Goal: Check status: Check status

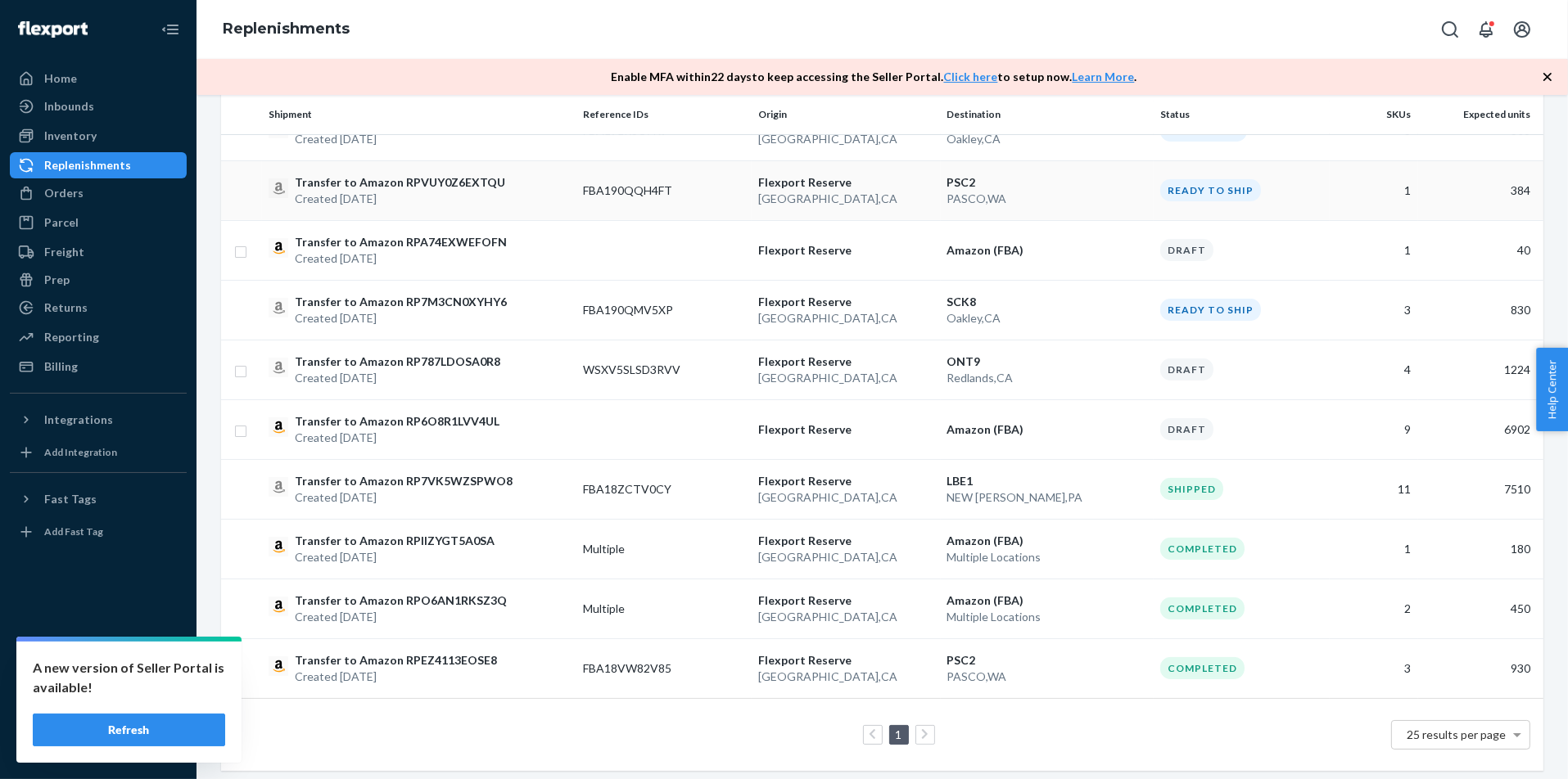
scroll to position [273, 0]
click at [1276, 669] on div "Completed" at bounding box center [1242, 665] width 163 height 22
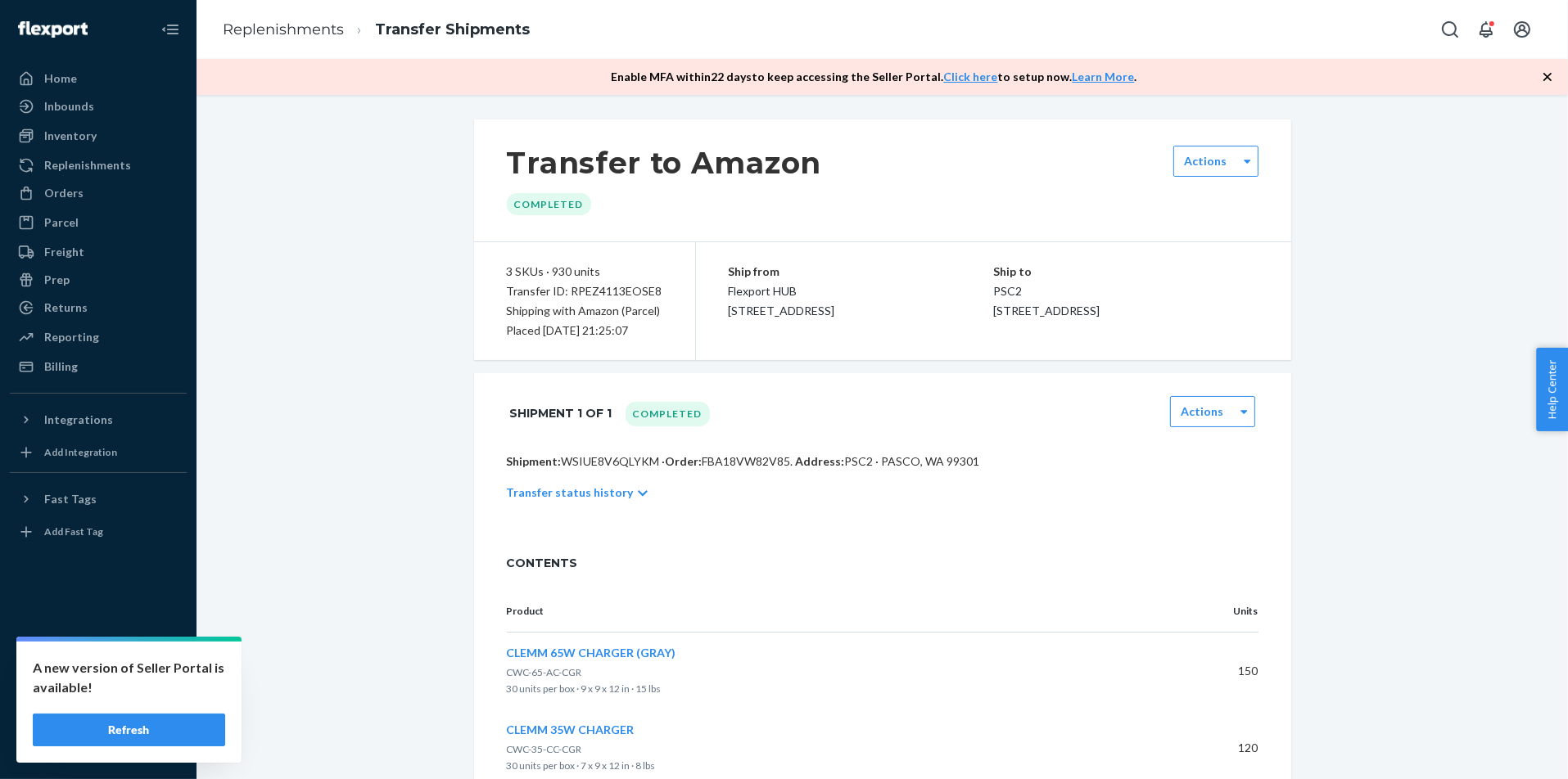
scroll to position [142, 0]
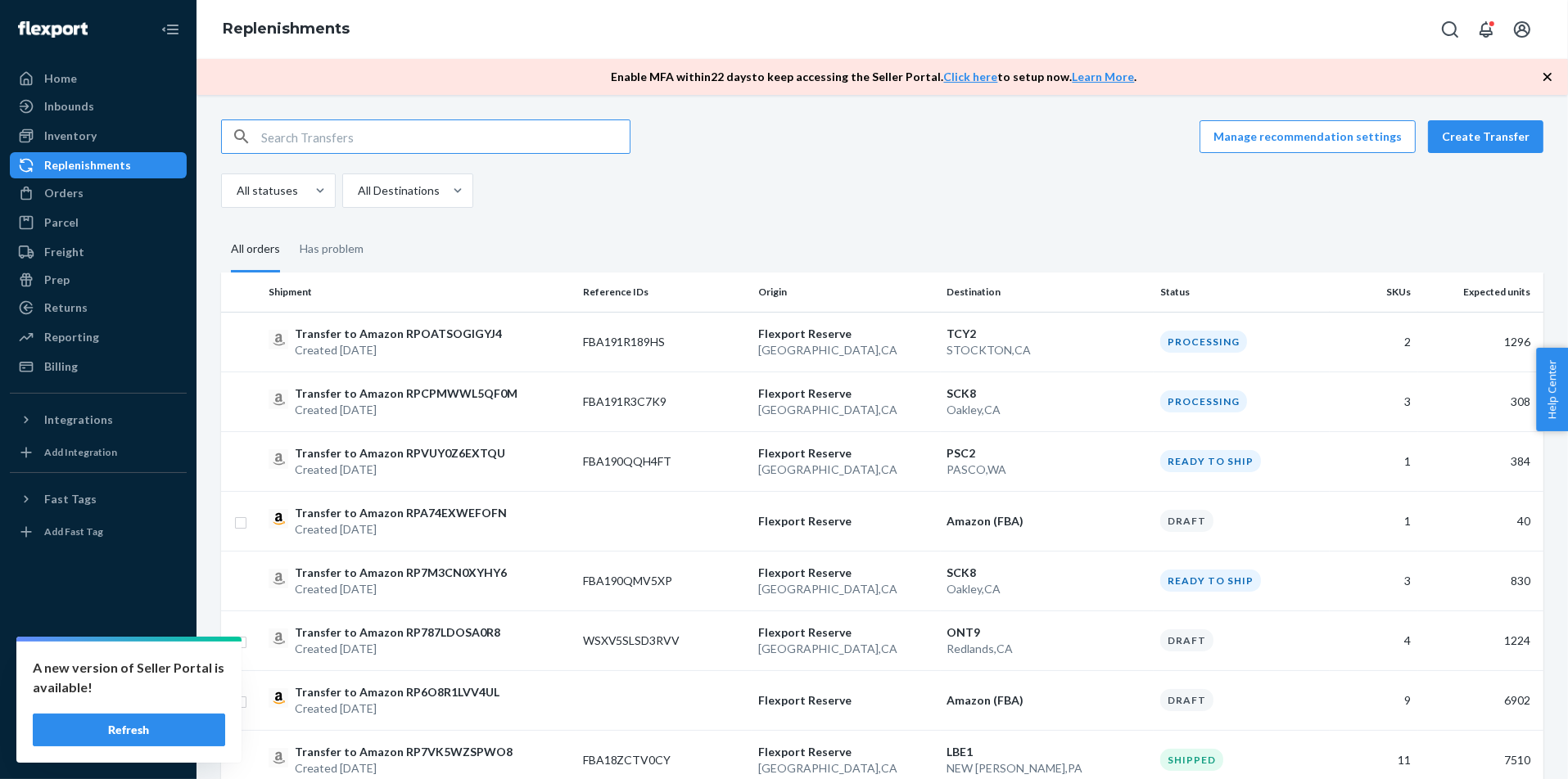
scroll to position [273, 0]
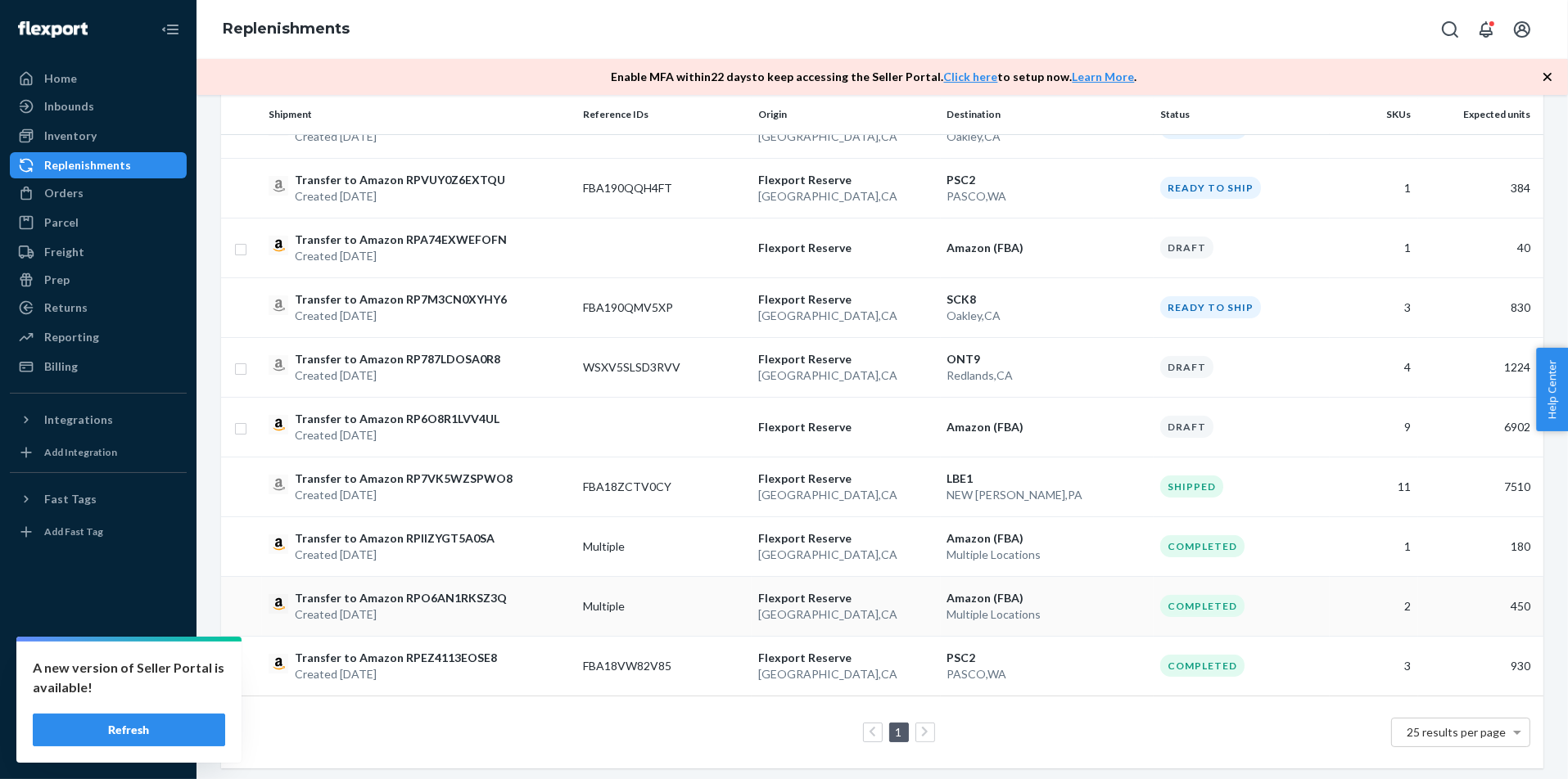
click at [1345, 615] on td "2" at bounding box center [1373, 606] width 88 height 60
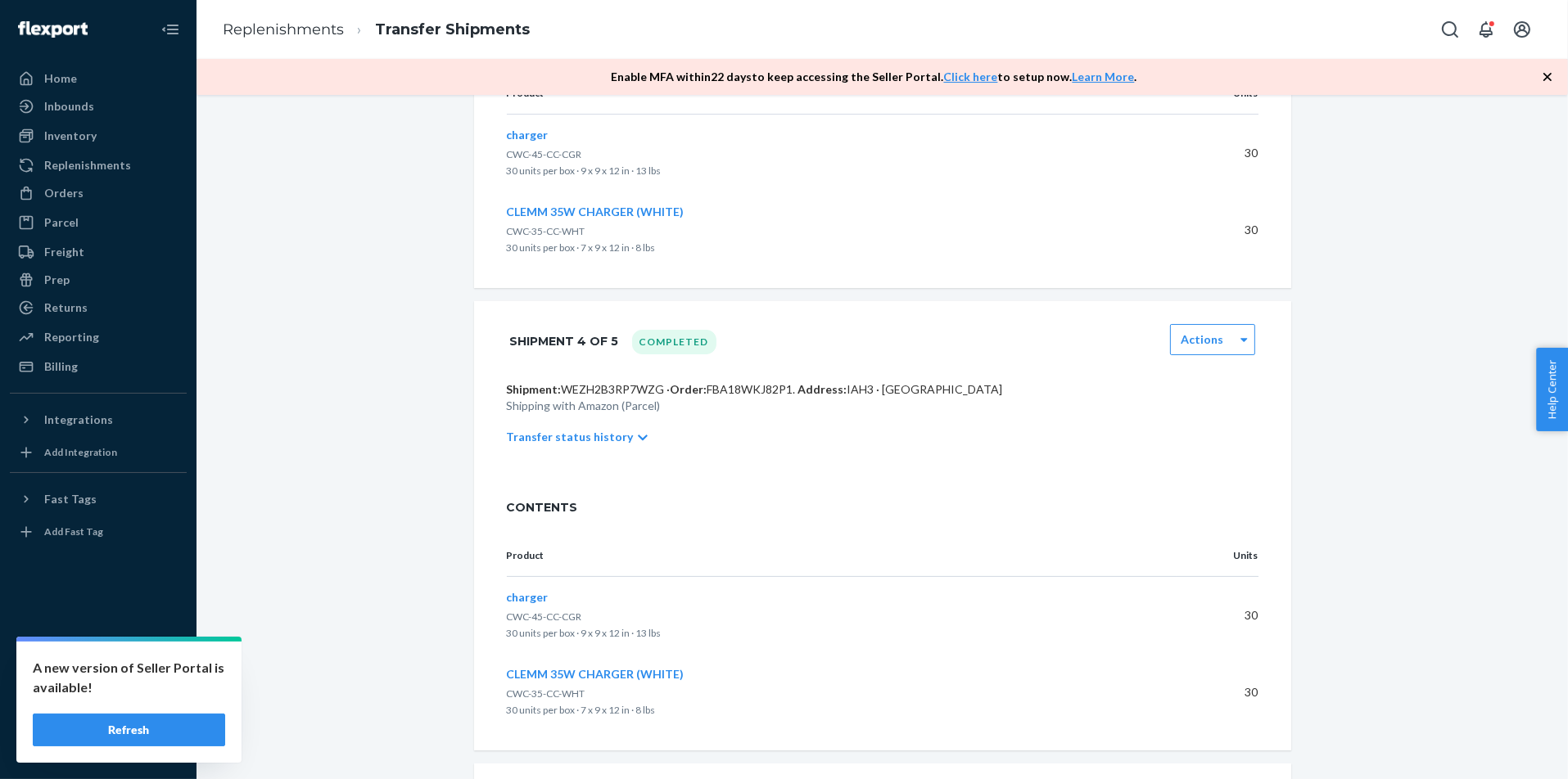
scroll to position [1541, 0]
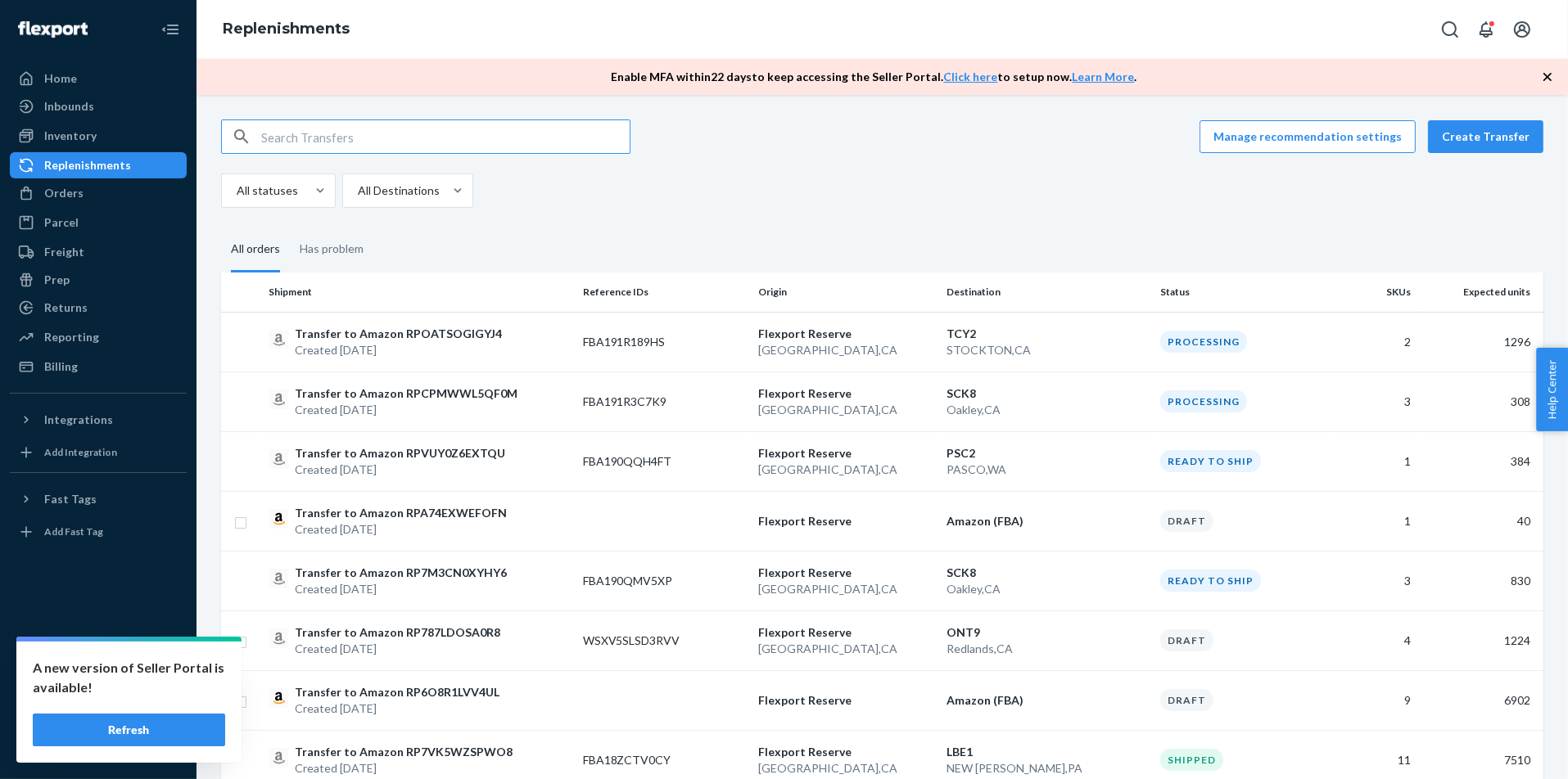
scroll to position [273, 0]
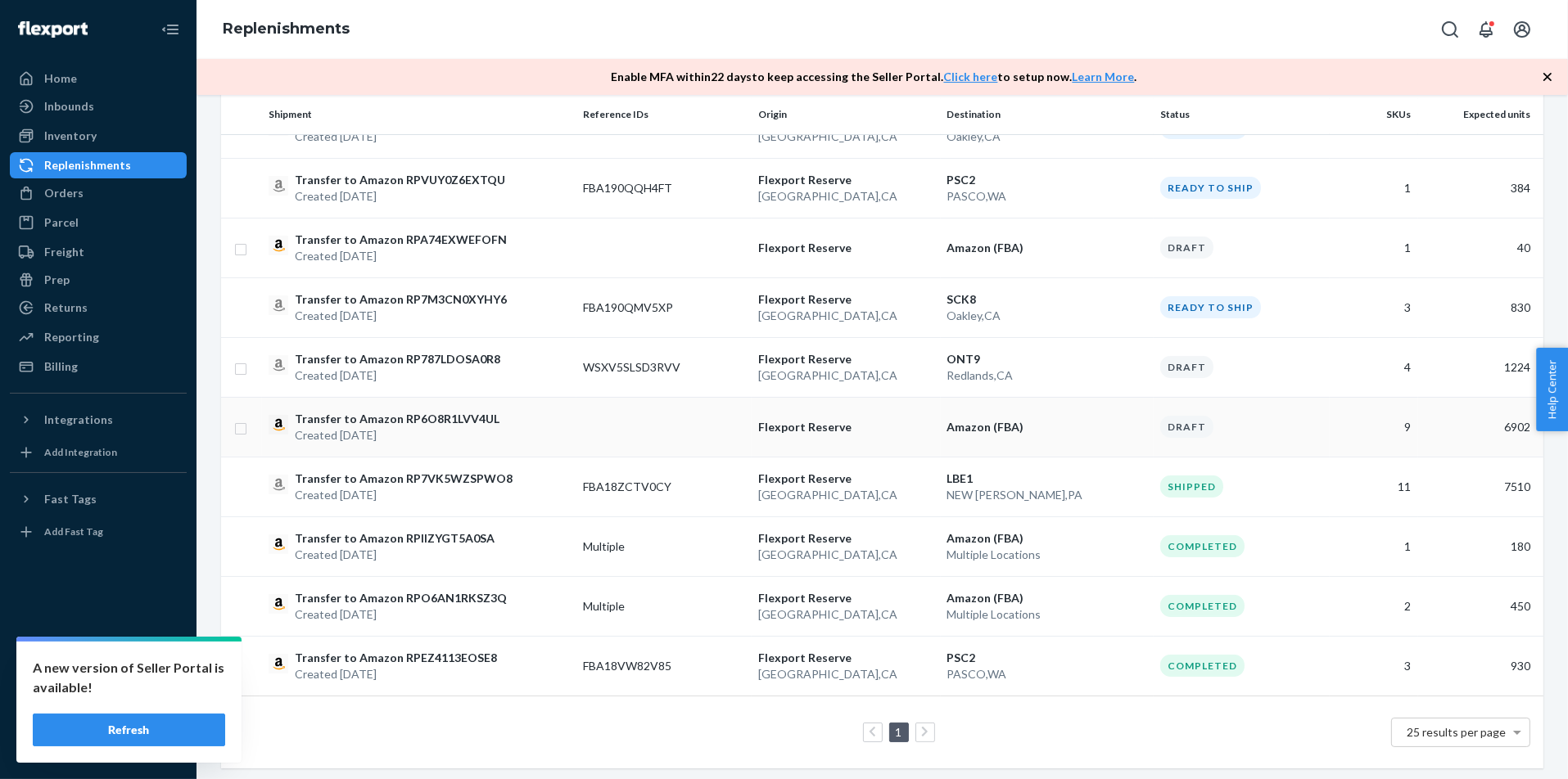
click at [944, 446] on td "Amazon (FBA)" at bounding box center [1047, 427] width 213 height 60
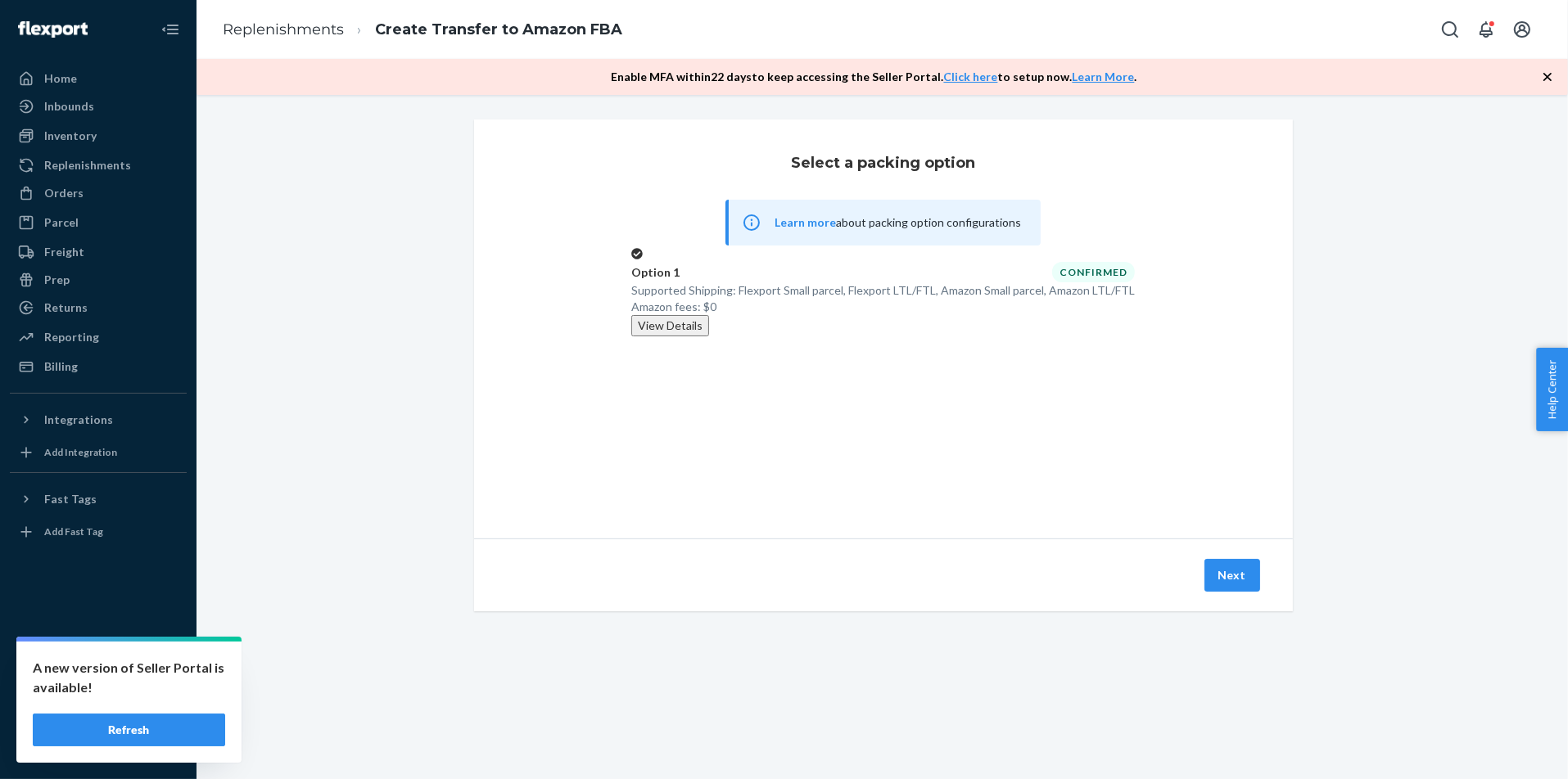
click at [709, 337] on button "View Details" at bounding box center [670, 326] width 78 height 21
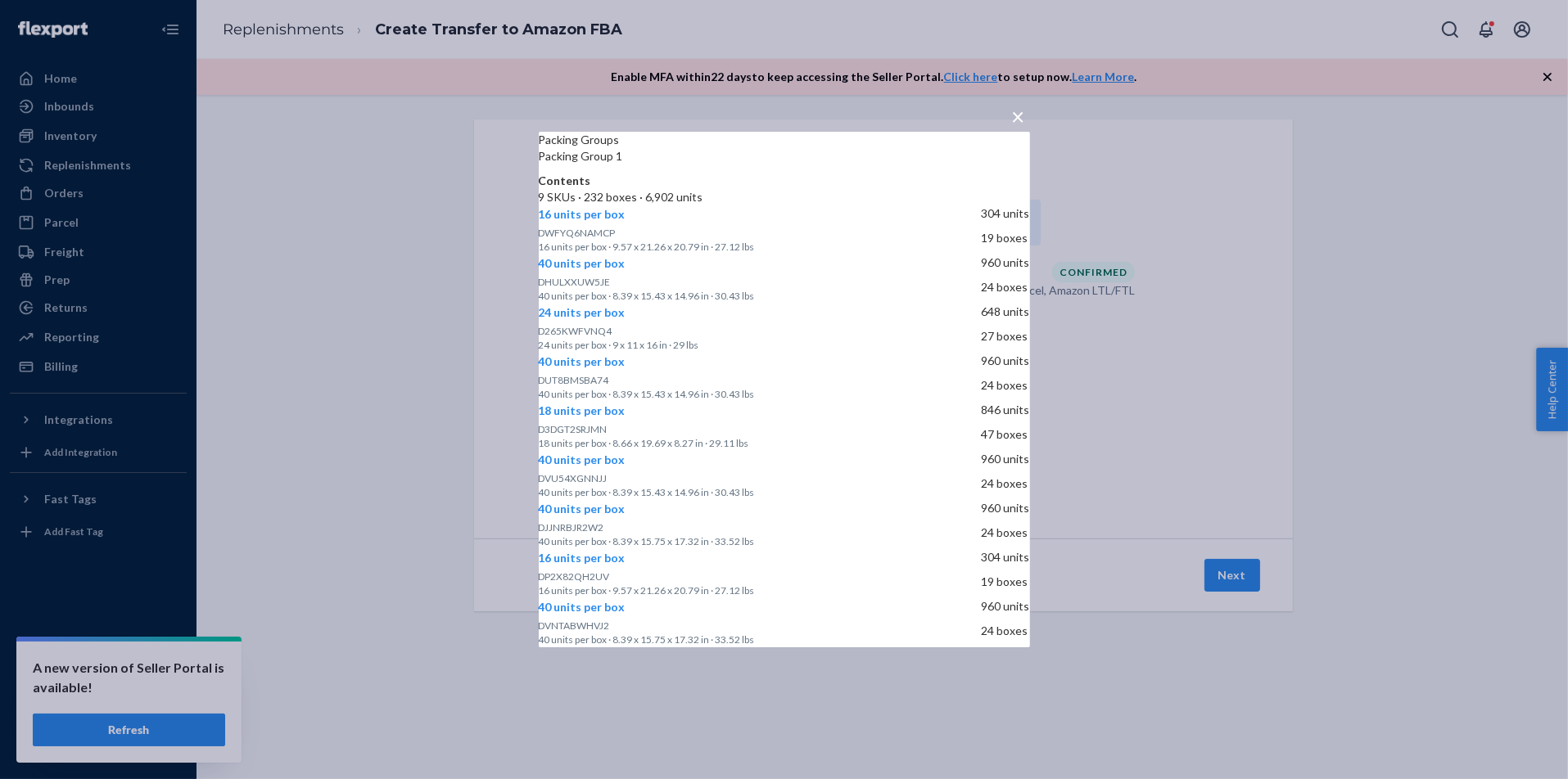
scroll to position [216, 0]
click at [482, 432] on div "× Packing Groups Packing Group 1 Contents 9 SKUs · 232 boxes · 6,902 units 16 u…" at bounding box center [784, 389] width 1568 height 779
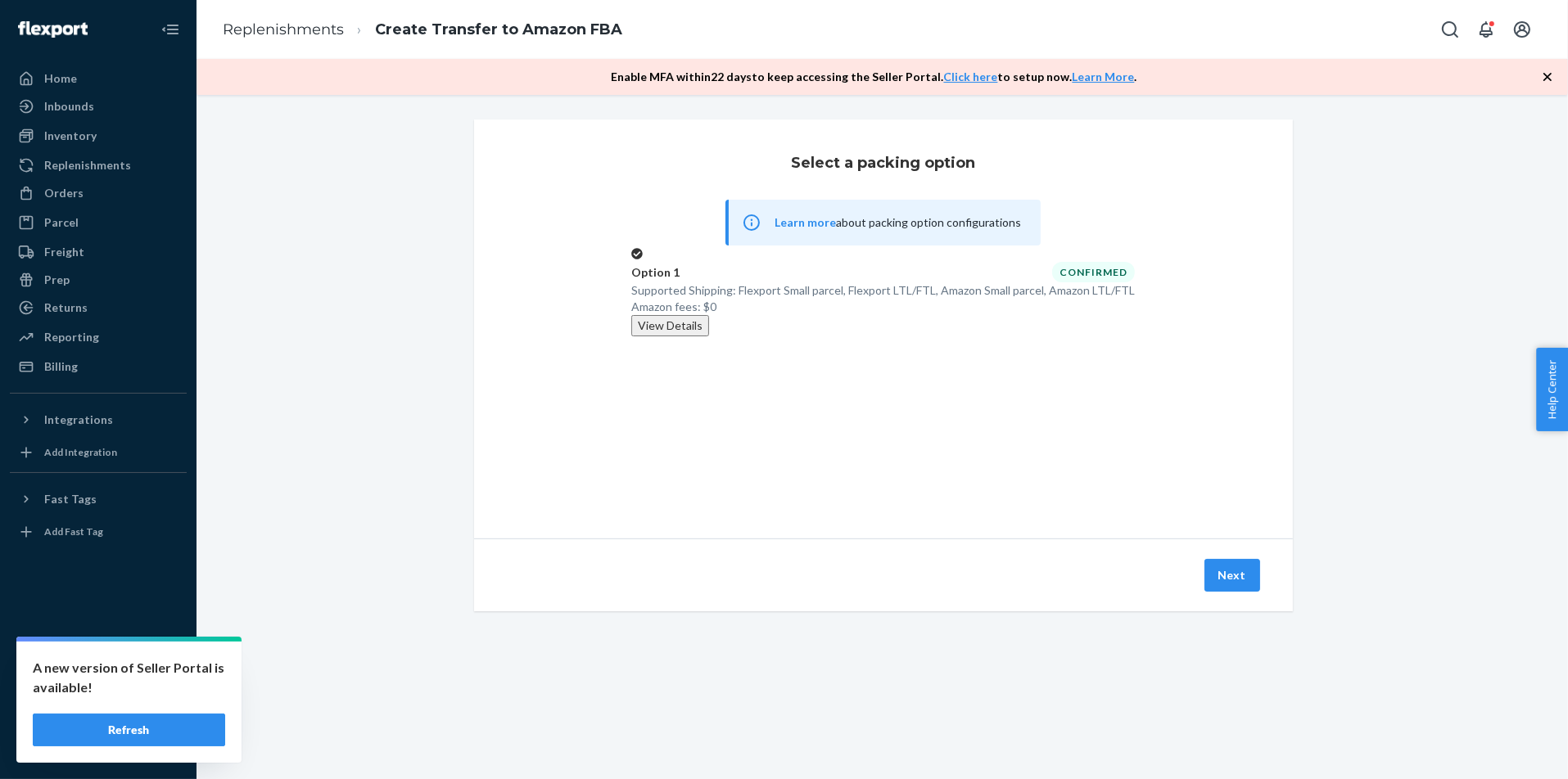
scroll to position [0, 0]
